Goal: Transaction & Acquisition: Purchase product/service

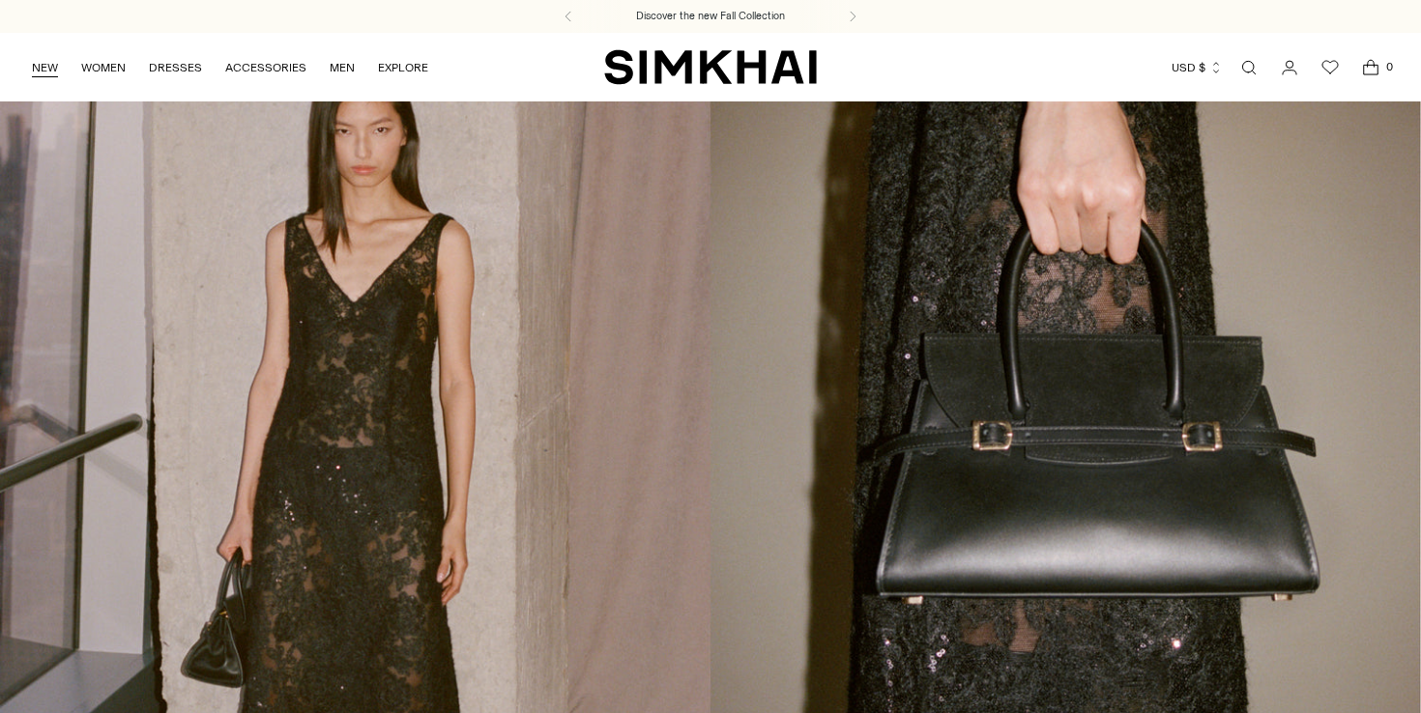
click at [44, 73] on link "NEW" at bounding box center [45, 67] width 26 height 43
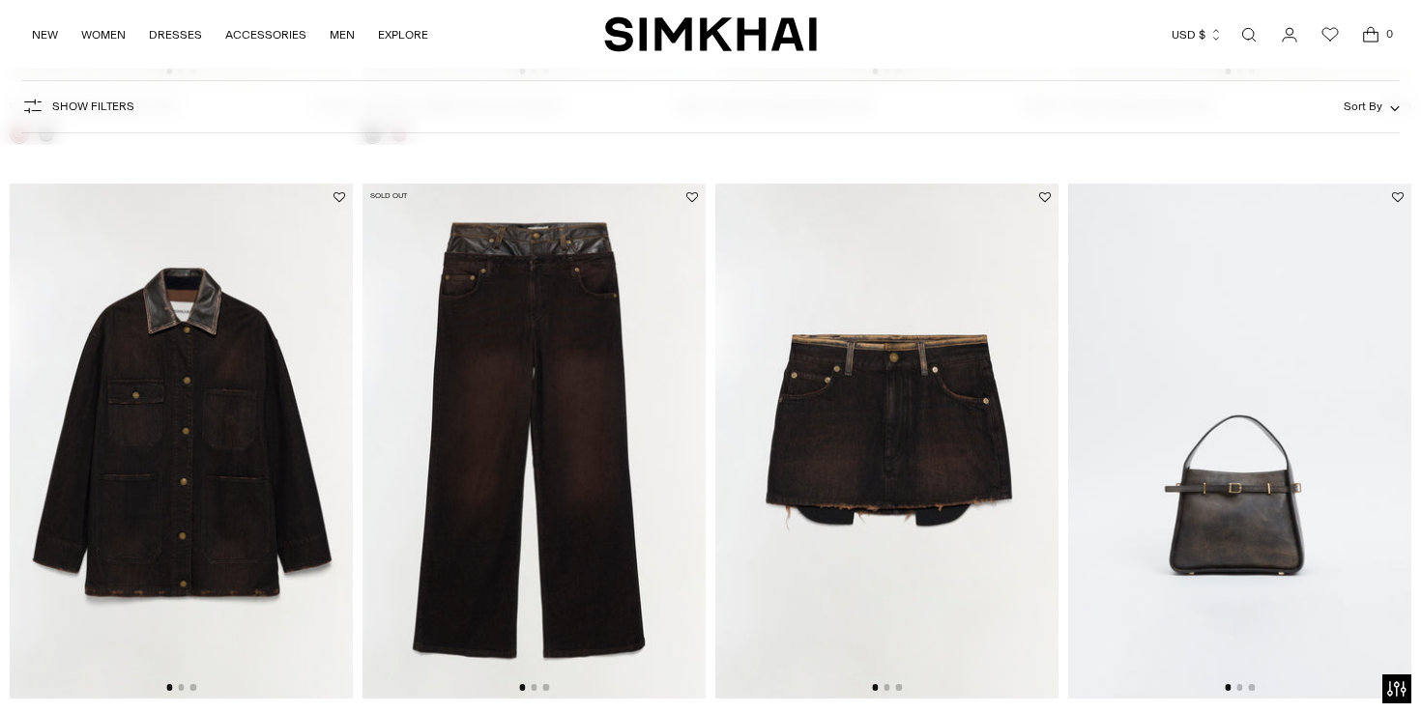
scroll to position [3922, 0]
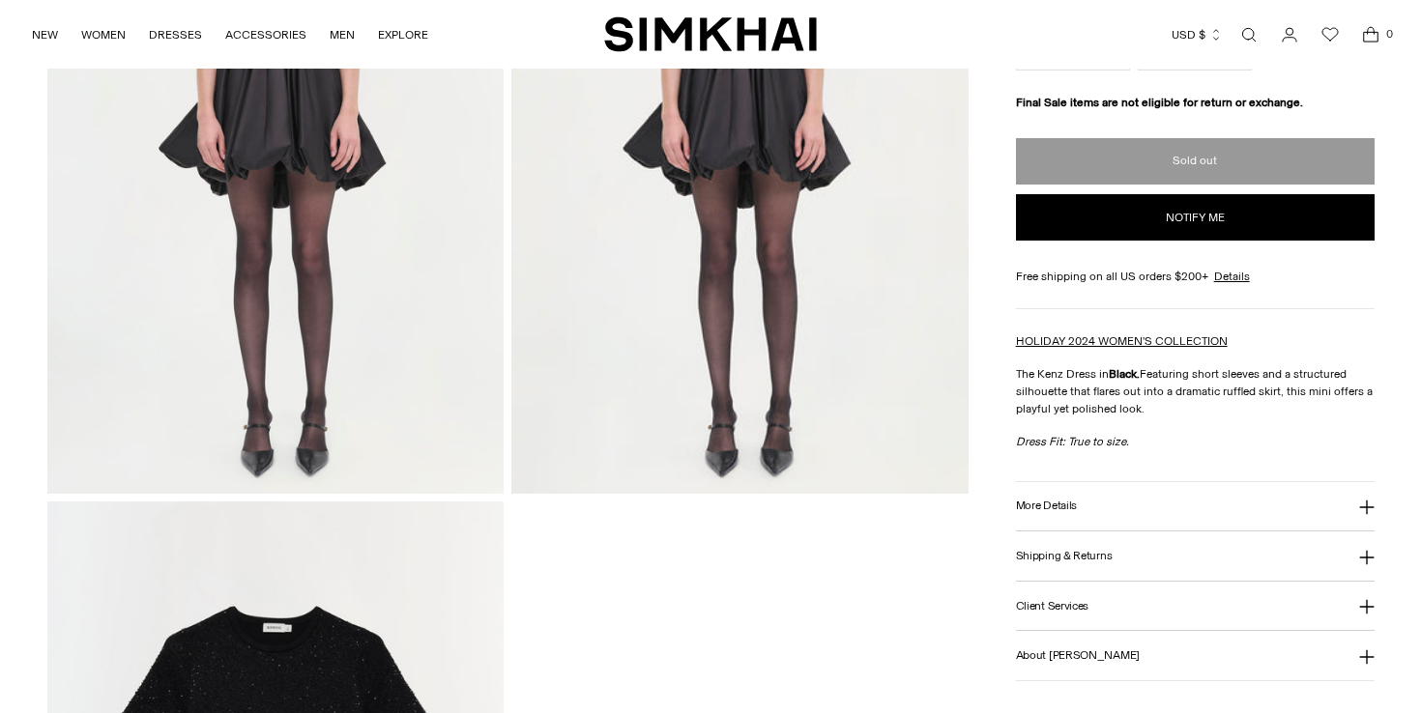
scroll to position [1948, 0]
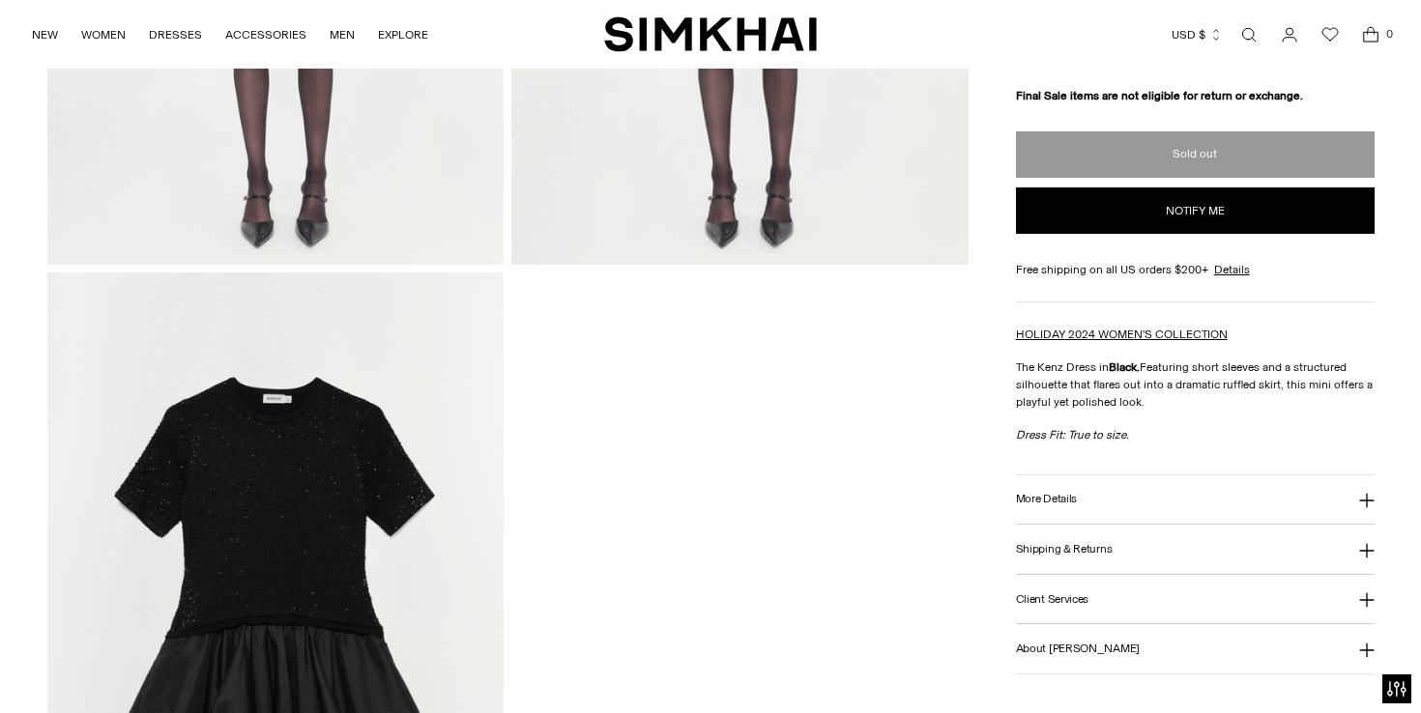
click at [398, 445] on img at bounding box center [275, 615] width 457 height 685
